Goal: Complete application form

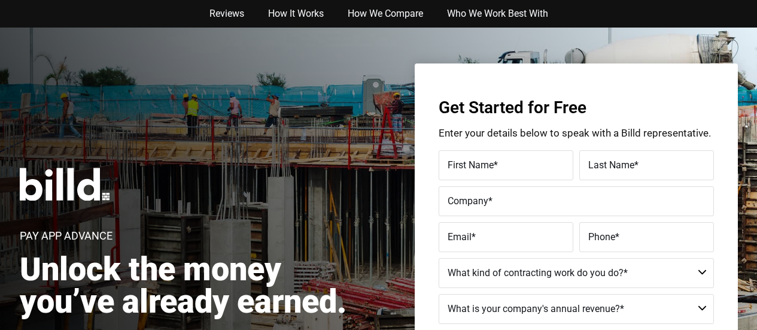
type input "[PERSON_NAME]"
type input "Crawfo"
type input "Crawfo Construction"
type input "[PERSON_NAME][EMAIL_ADDRESS][DOMAIN_NAME]"
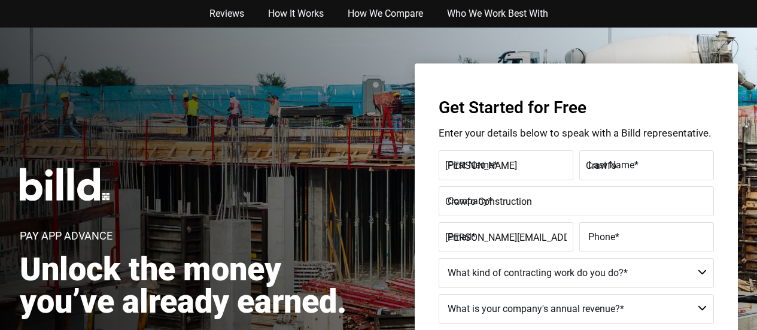
type input "(142) 555-6789"
select select "Not a Contractor"
type textarea "I am interested in learning more about the services offered by [DOMAIN_NAME], s…"
type input "(142)555-6789"
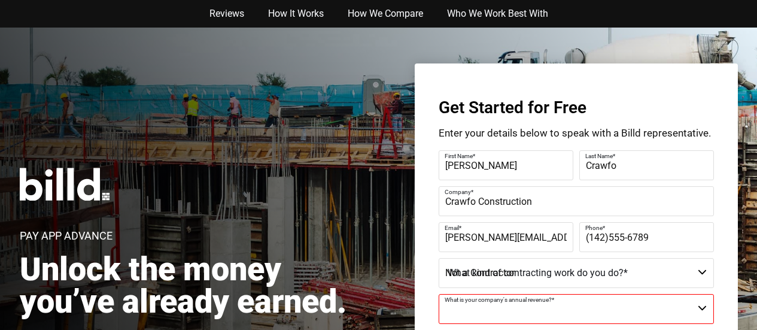
click at [41, 171] on img at bounding box center [65, 184] width 90 height 33
